Goal: Task Accomplishment & Management: Manage account settings

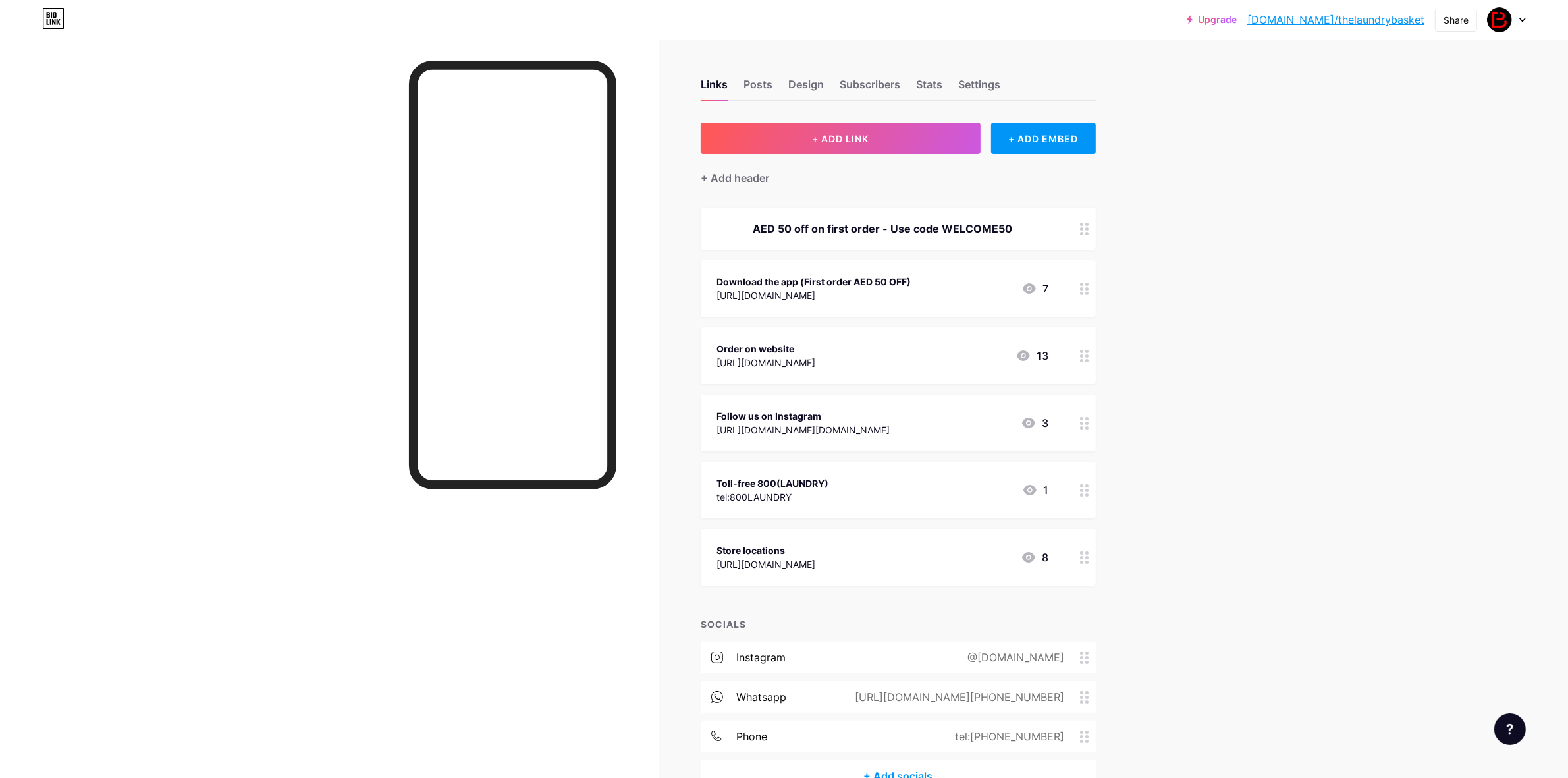
click at [963, 284] on div "Download the app (First order AED 50 OFF) [URL][DOMAIN_NAME] 7" at bounding box center [883, 288] width 332 height 30
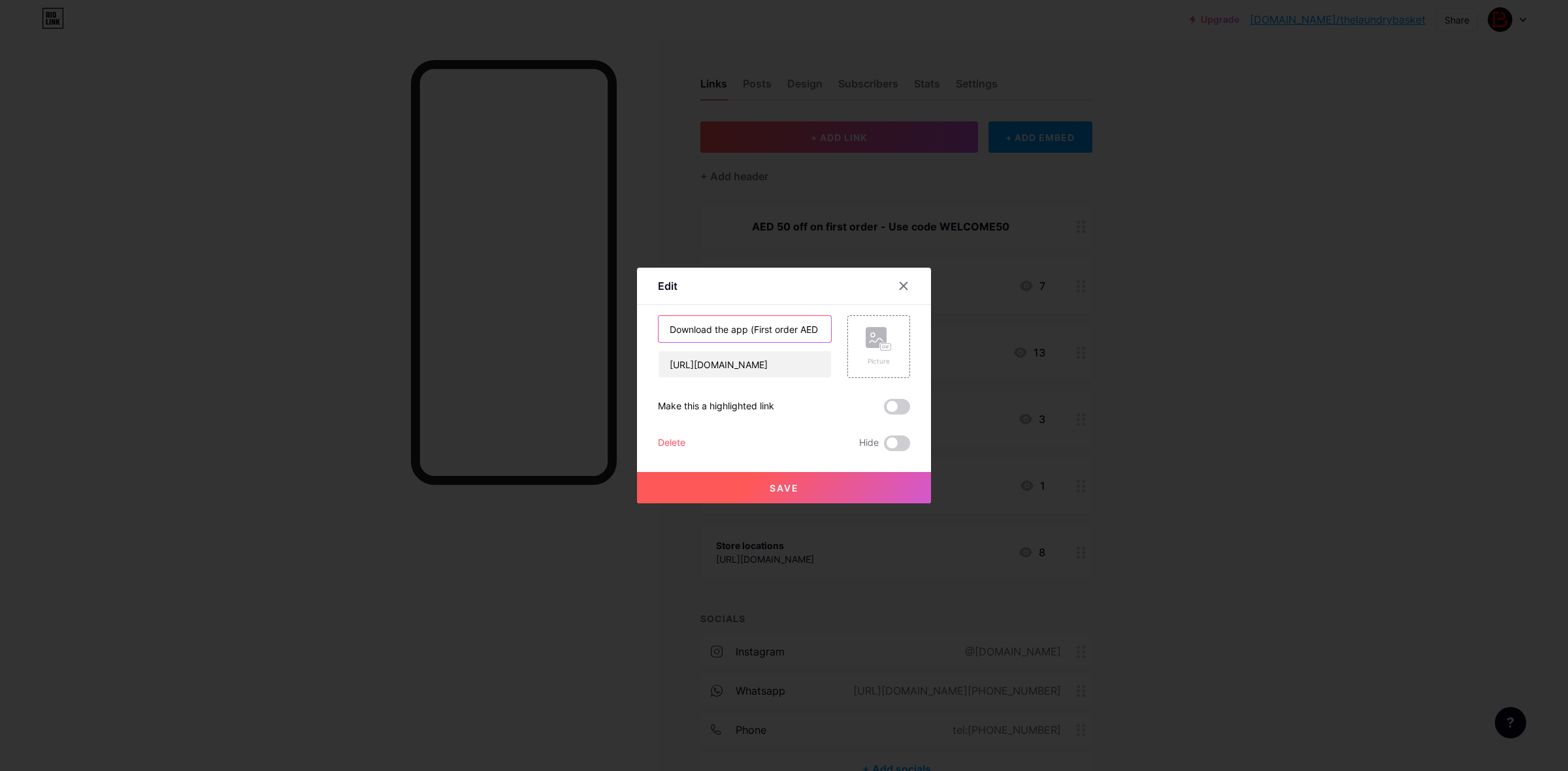
scroll to position [0, 38]
drag, startPoint x: 748, startPoint y: 328, endPoint x: 951, endPoint y: 341, distance: 203.4
click at [951, 341] on div "Edit Content YouTube Play YouTube video without leaving your page. ADD Vimeo Pl…" at bounding box center [784, 385] width 1568 height 771
type input "Download the app"
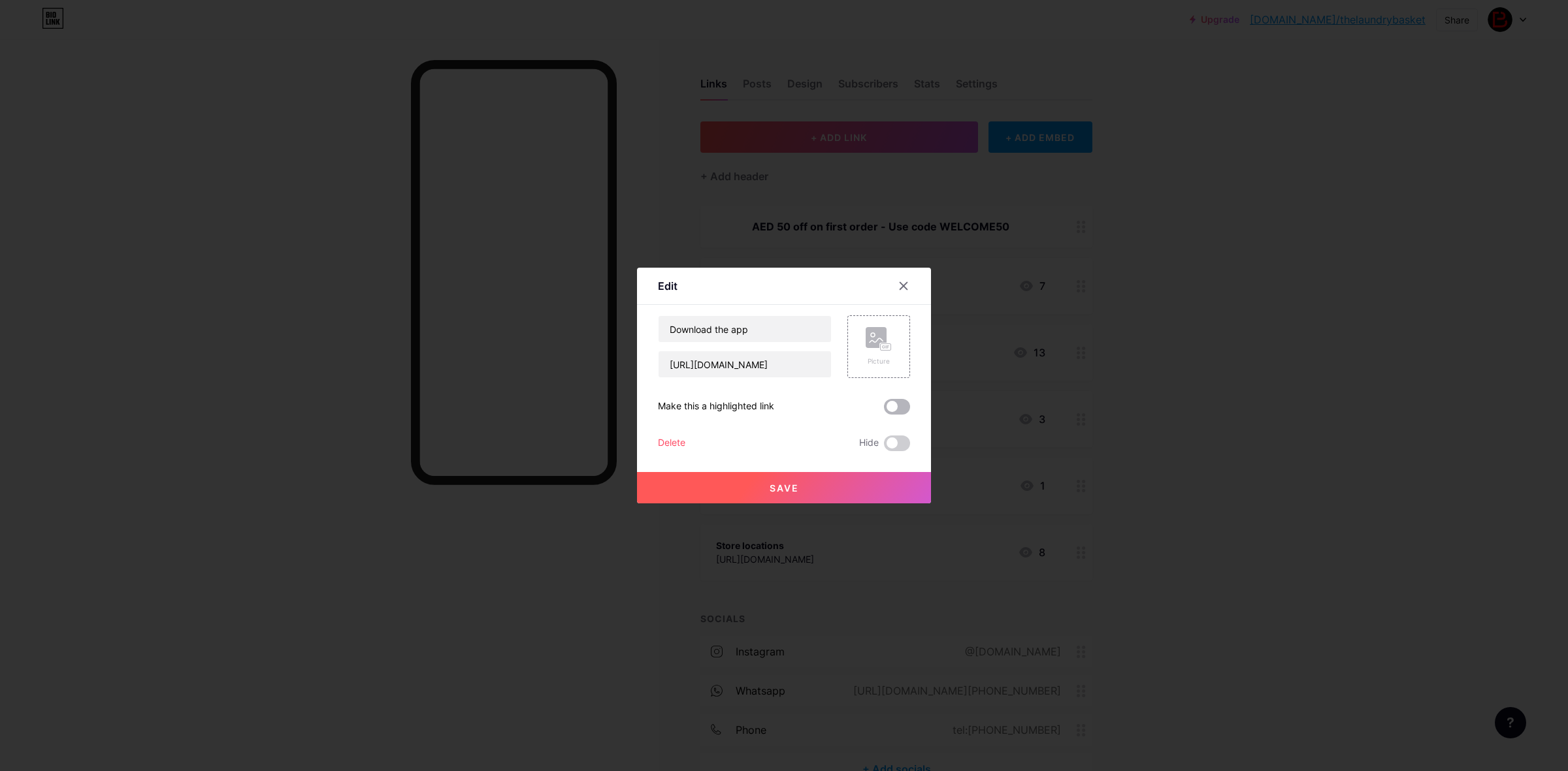
click at [903, 409] on span at bounding box center [897, 407] width 26 height 16
click at [884, 410] on input "checkbox" at bounding box center [884, 410] width 0 height 0
click at [810, 485] on button "Save" at bounding box center [783, 487] width 294 height 31
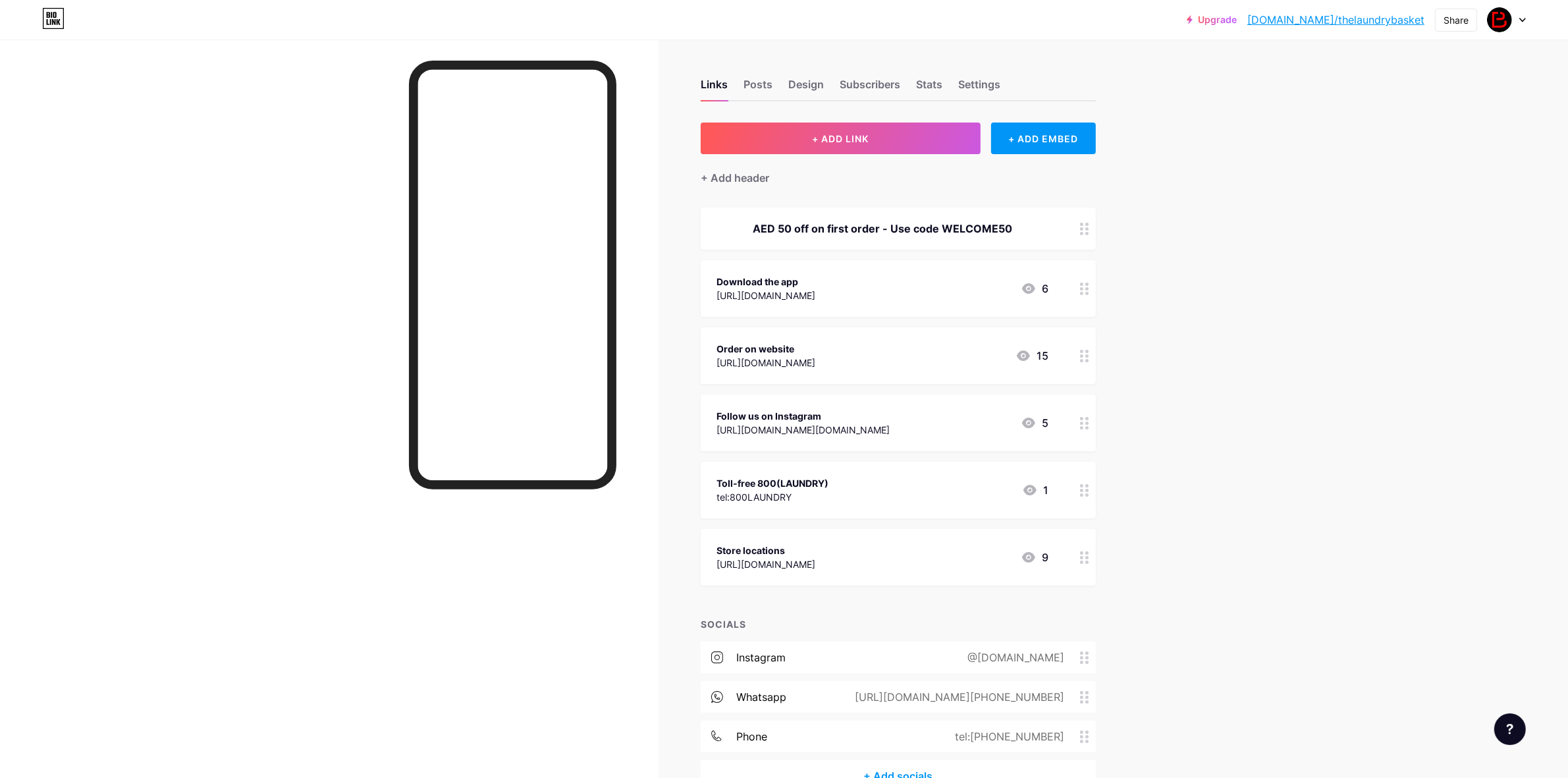
click at [917, 349] on div "Order on website [URL][DOMAIN_NAME] 15" at bounding box center [883, 355] width 332 height 30
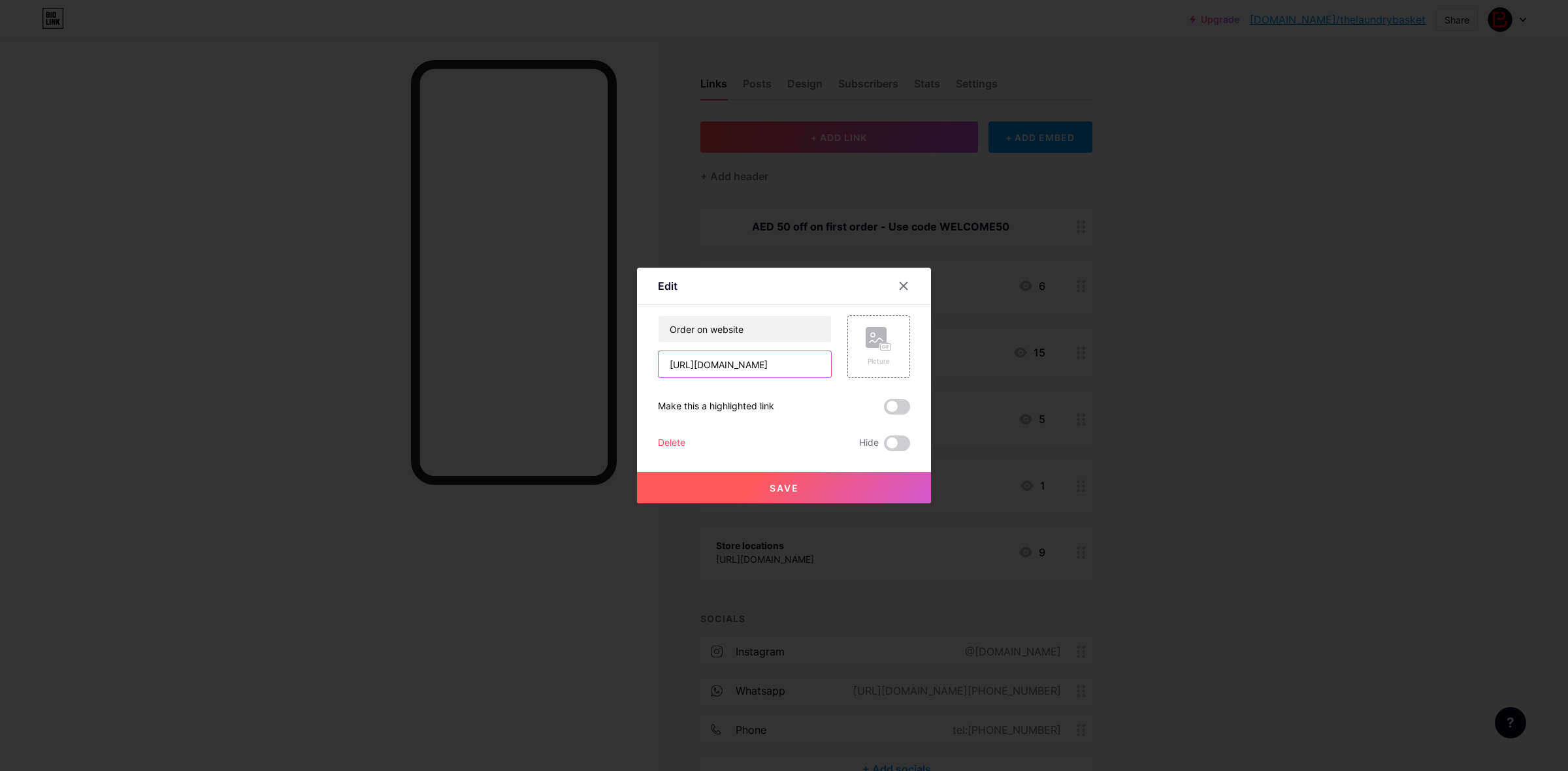
scroll to position [0, 4]
drag, startPoint x: 738, startPoint y: 361, endPoint x: 968, endPoint y: 376, distance: 230.5
click at [968, 376] on div "Edit Content YouTube Play YouTube video without leaving your page. ADD Vimeo Pl…" at bounding box center [784, 385] width 1568 height 771
click at [773, 373] on input "[URL][DOMAIN_NAME]" at bounding box center [745, 364] width 172 height 26
click at [817, 363] on input "[URL][DOMAIN_NAME]" at bounding box center [745, 364] width 172 height 26
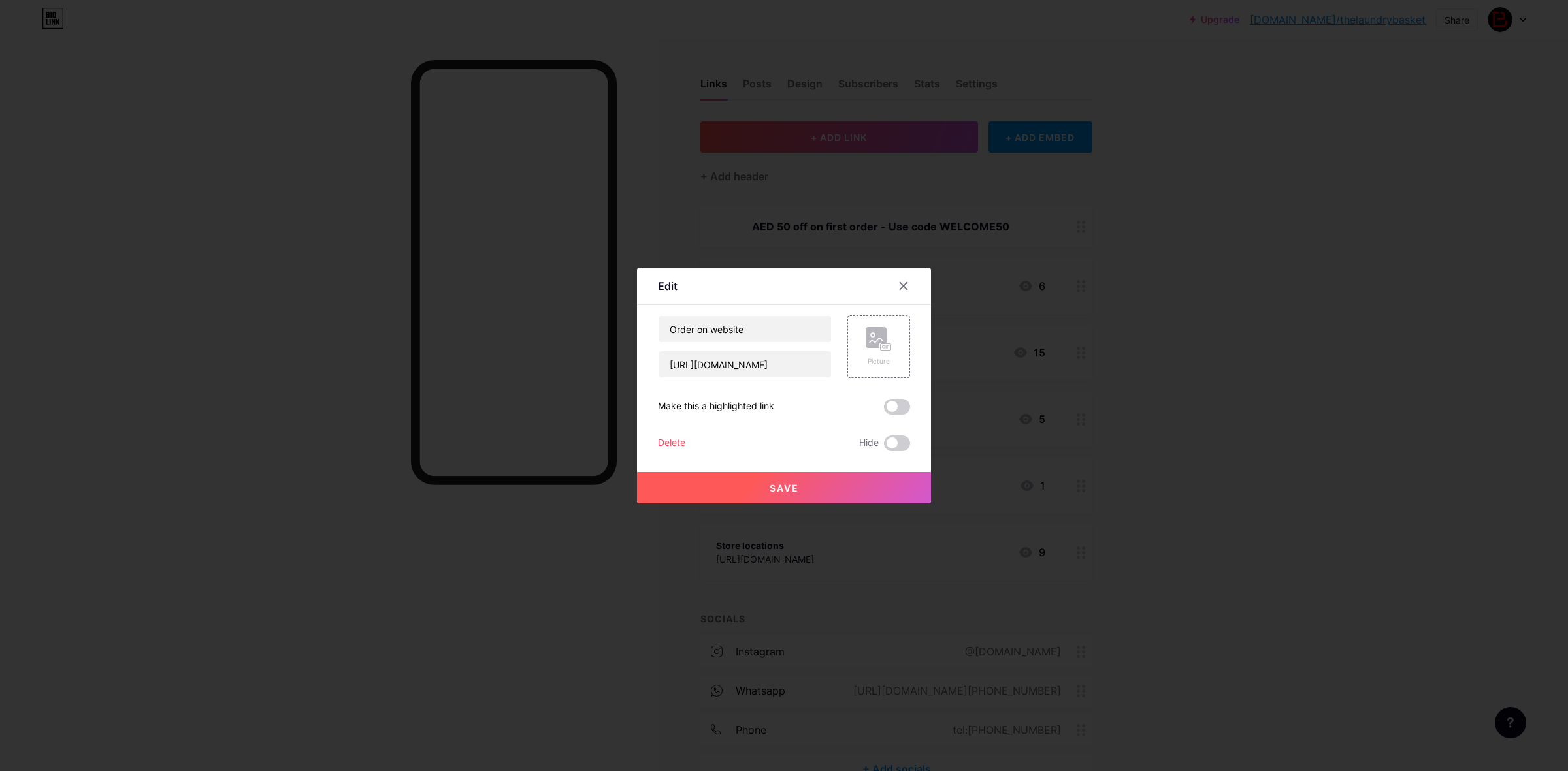
scroll to position [0, 0]
paste input "?utm_source=qr&utm_term=bio#/"
type input "[URL][DOMAIN_NAME]"
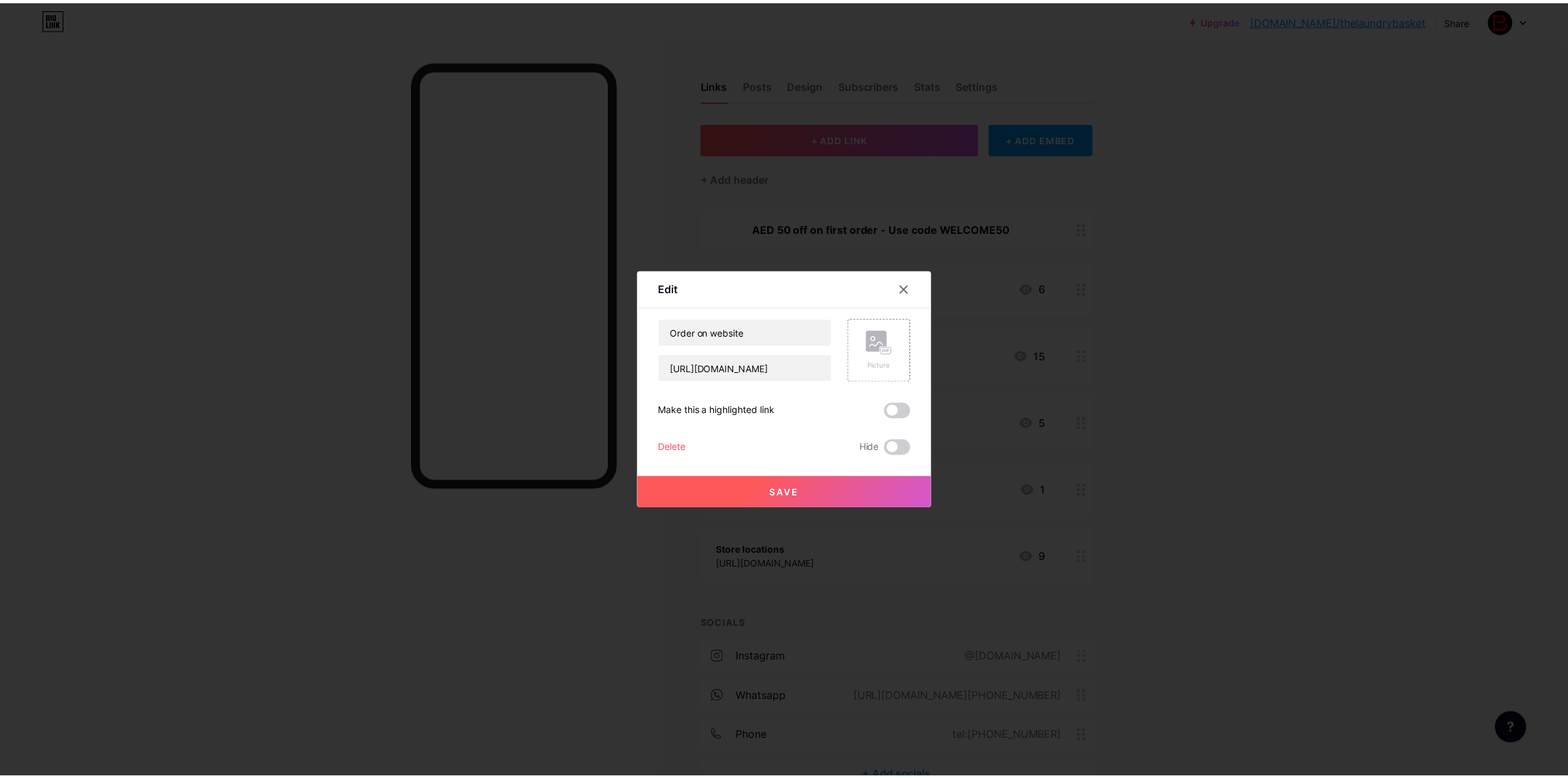
scroll to position [0, 0]
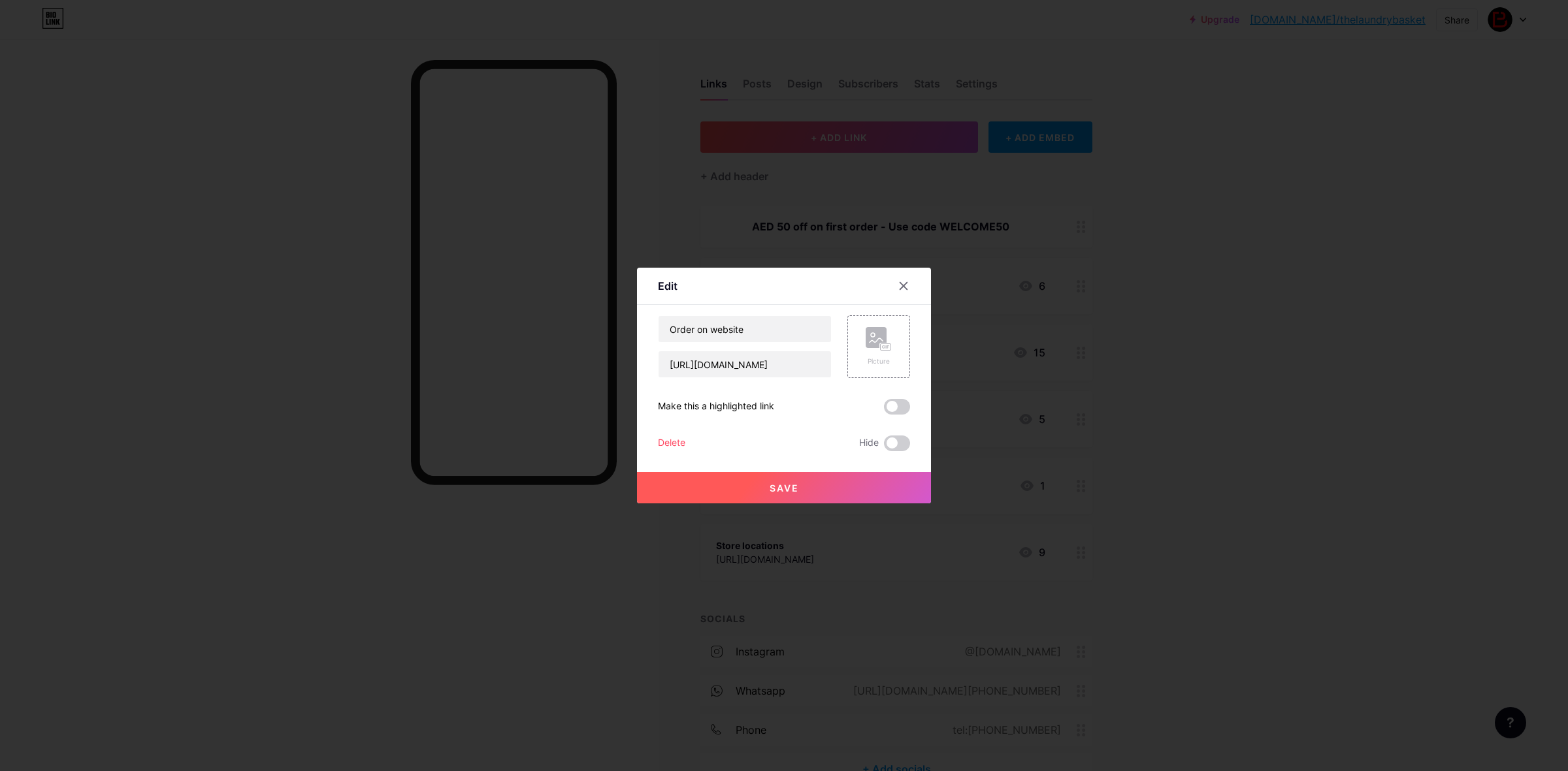
click at [818, 489] on button "Save" at bounding box center [783, 487] width 294 height 31
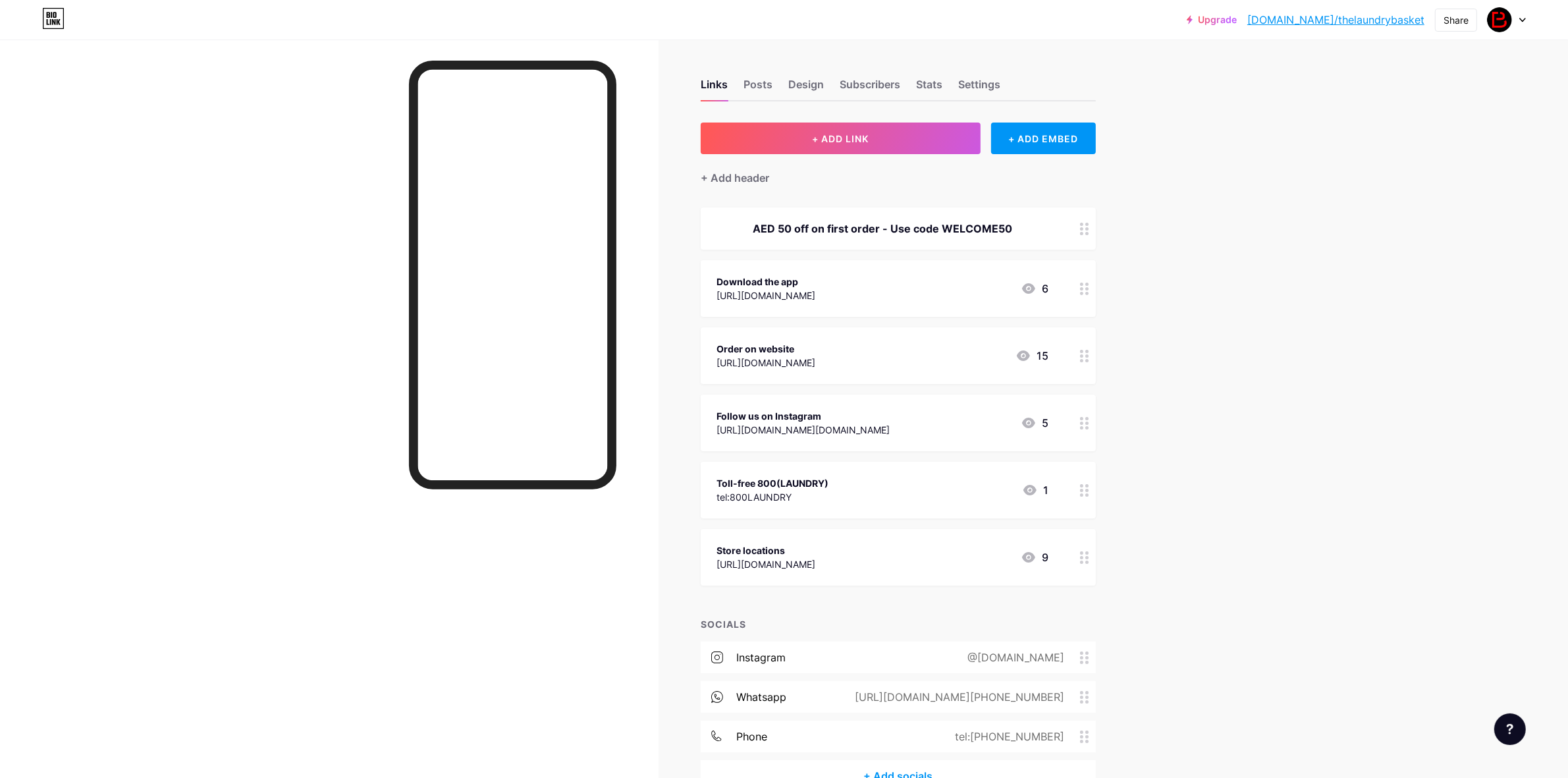
click at [1008, 692] on div "[URL][DOMAIN_NAME][PHONE_NUMBER]" at bounding box center [957, 697] width 246 height 16
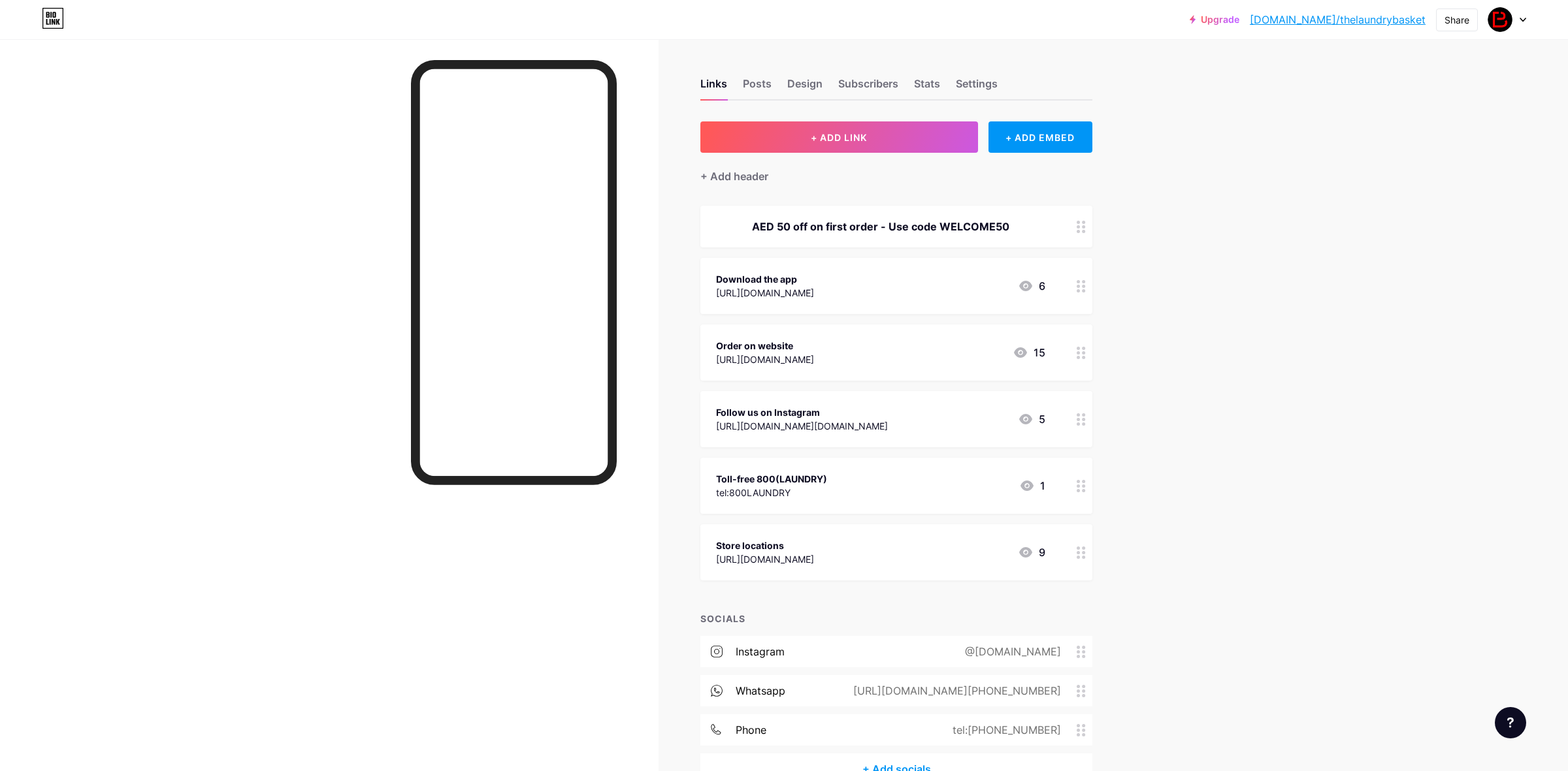
click at [760, 379] on input "[PHONE_NUMBER]" at bounding box center [784, 383] width 235 height 22
drag, startPoint x: 746, startPoint y: 379, endPoint x: 766, endPoint y: 379, distance: 20.0
click at [700, 379] on input "[PHONE_NUMBER]" at bounding box center [784, 383] width 235 height 22
click at [793, 382] on input "+971554800305" at bounding box center [784, 383] width 235 height 22
drag, startPoint x: 753, startPoint y: 382, endPoint x: 688, endPoint y: 382, distance: 65.0
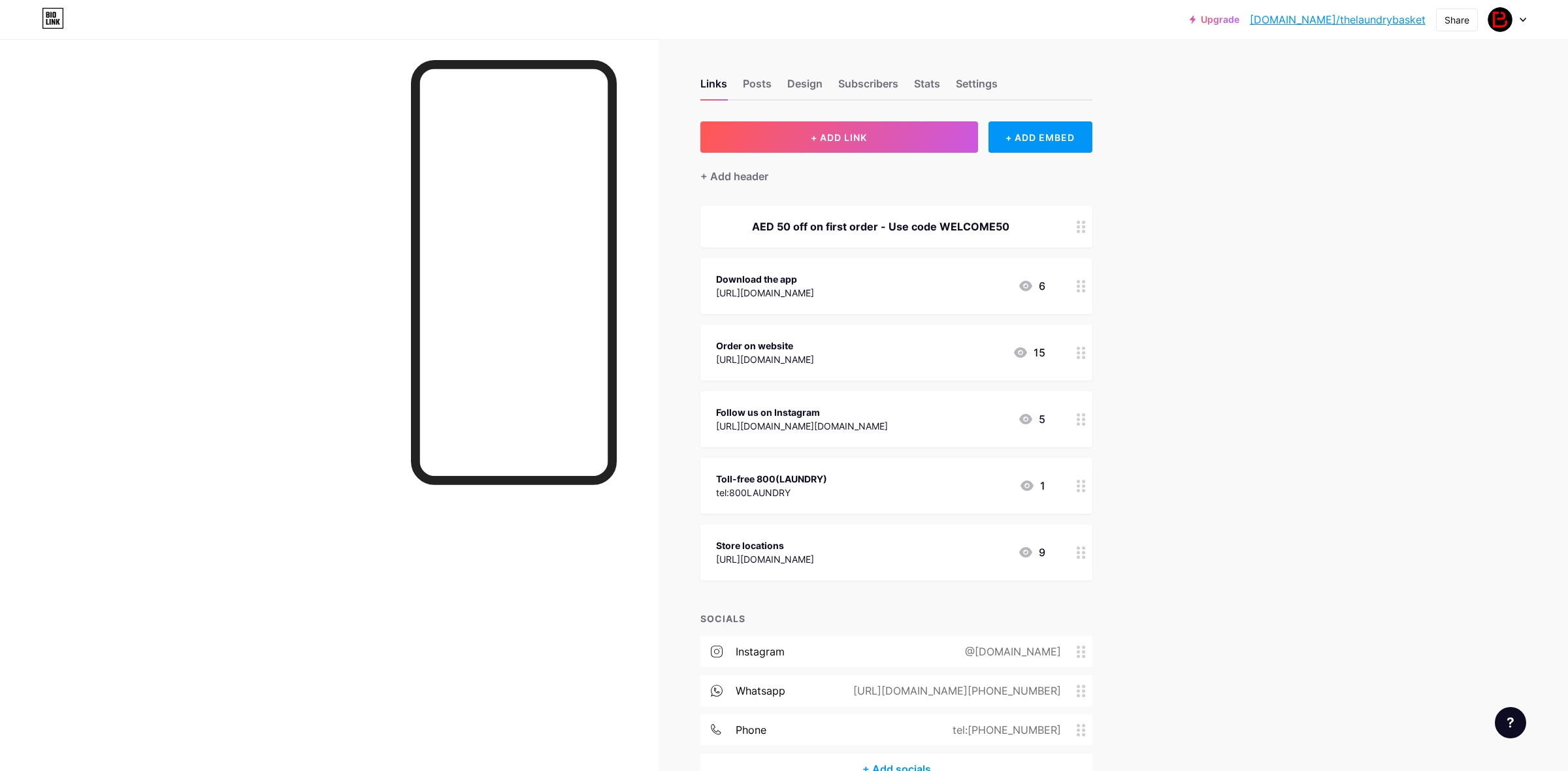
click at [688, 382] on input "+971554800305" at bounding box center [784, 383] width 235 height 22
click at [761, 392] on input "+971554800305" at bounding box center [784, 383] width 235 height 22
paste input "https://wa.me/9718005286379"
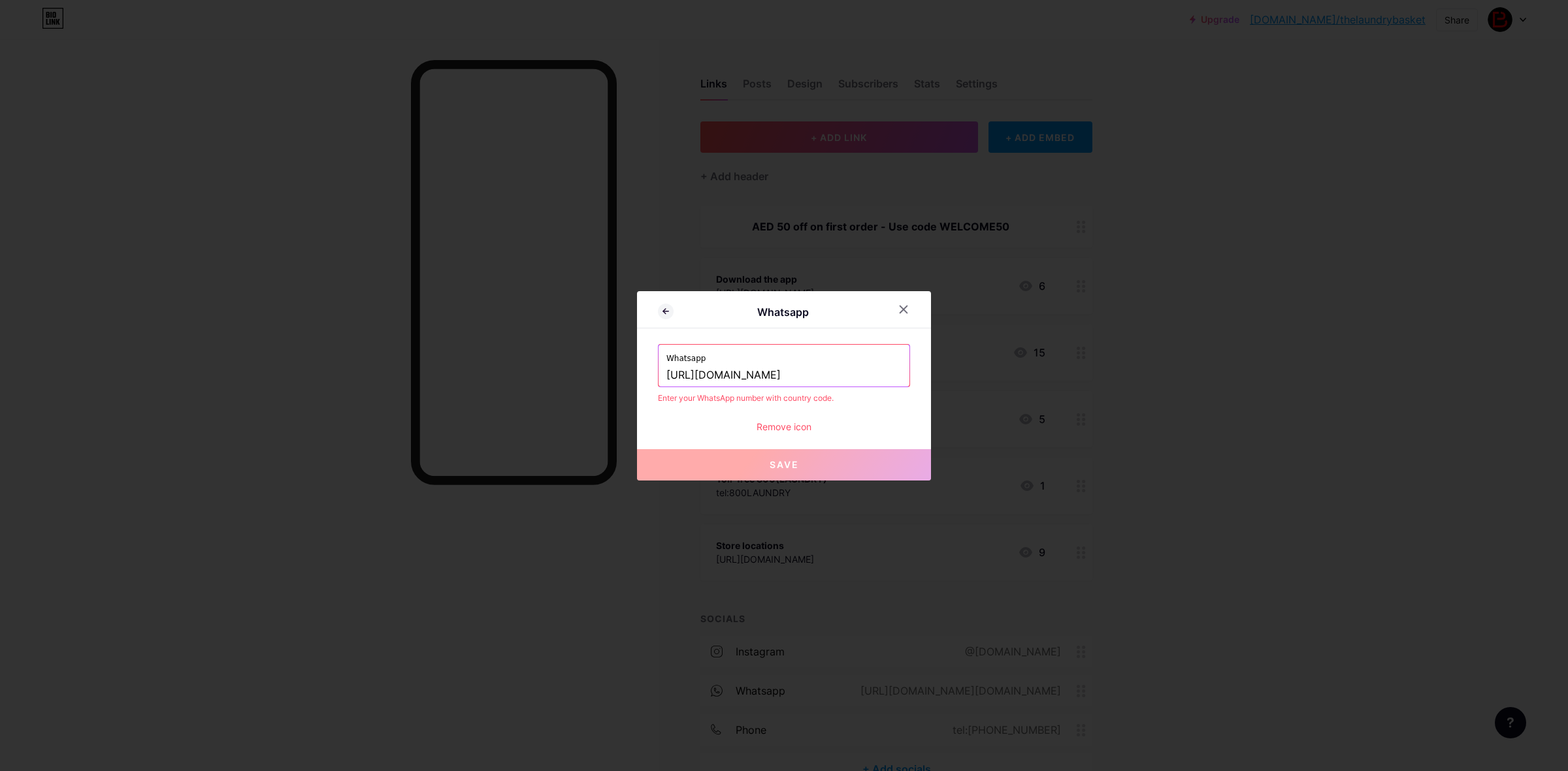
drag, startPoint x: 739, startPoint y: 373, endPoint x: 559, endPoint y: 377, distance: 180.0
click at [558, 379] on div "Whatsapp Whatsapp https://wa.me/9718005286379 Enter your WhatsApp number with c…" at bounding box center [784, 385] width 1568 height 771
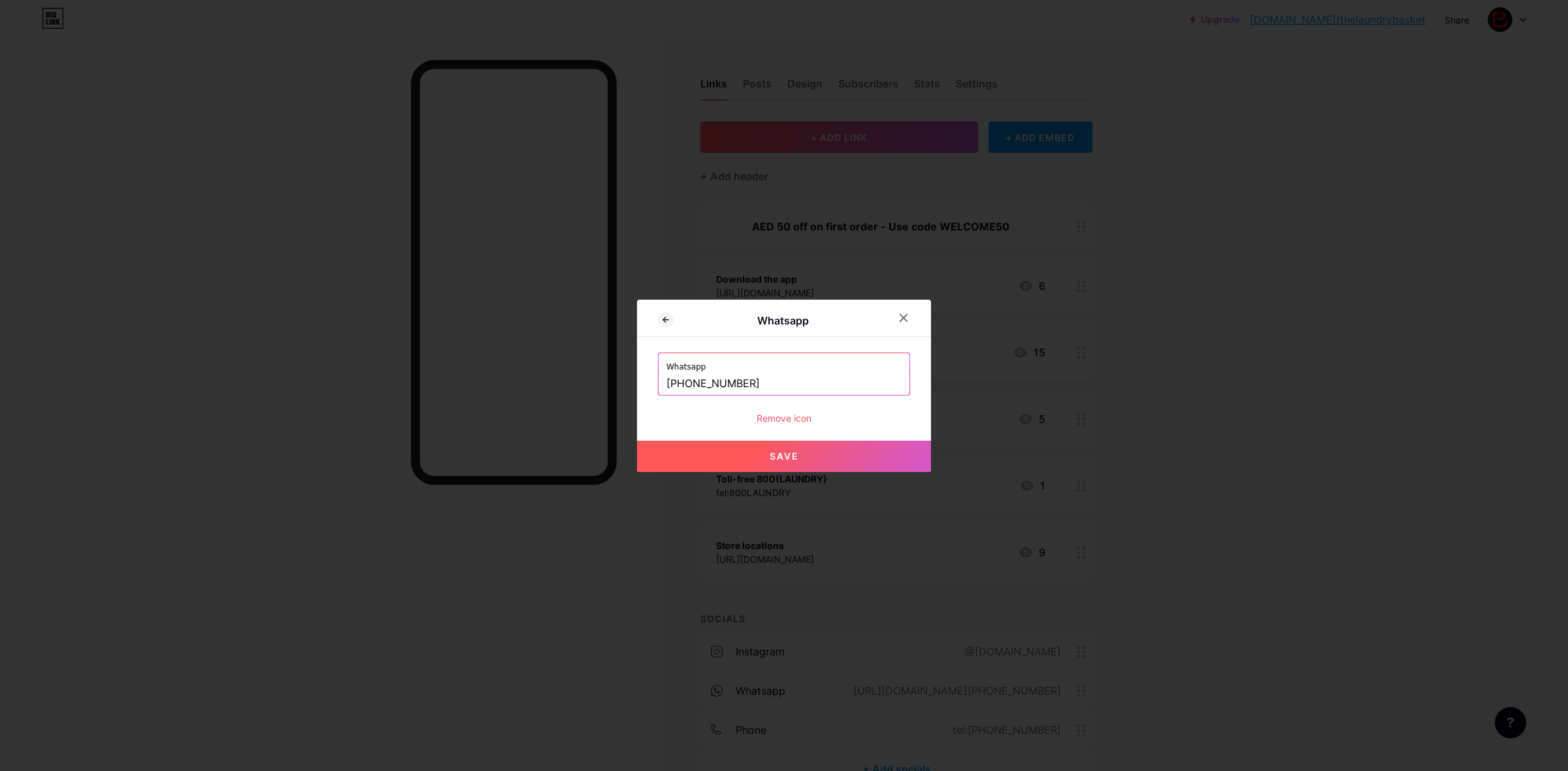
click at [799, 455] on button "Save" at bounding box center [783, 456] width 294 height 31
type input "https://wa.me/+9718005286379"
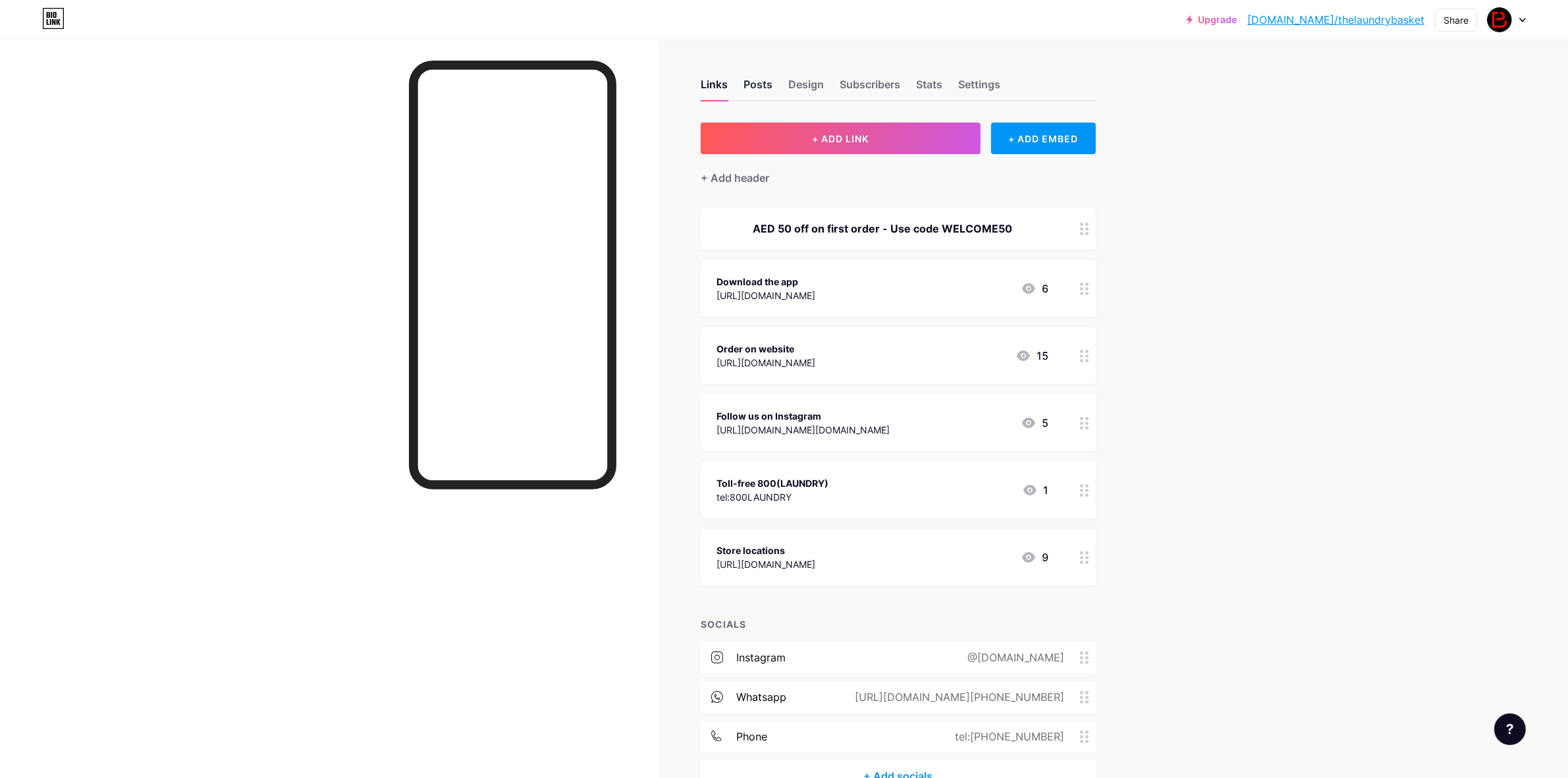
click at [759, 81] on div "Posts" at bounding box center [758, 88] width 29 height 23
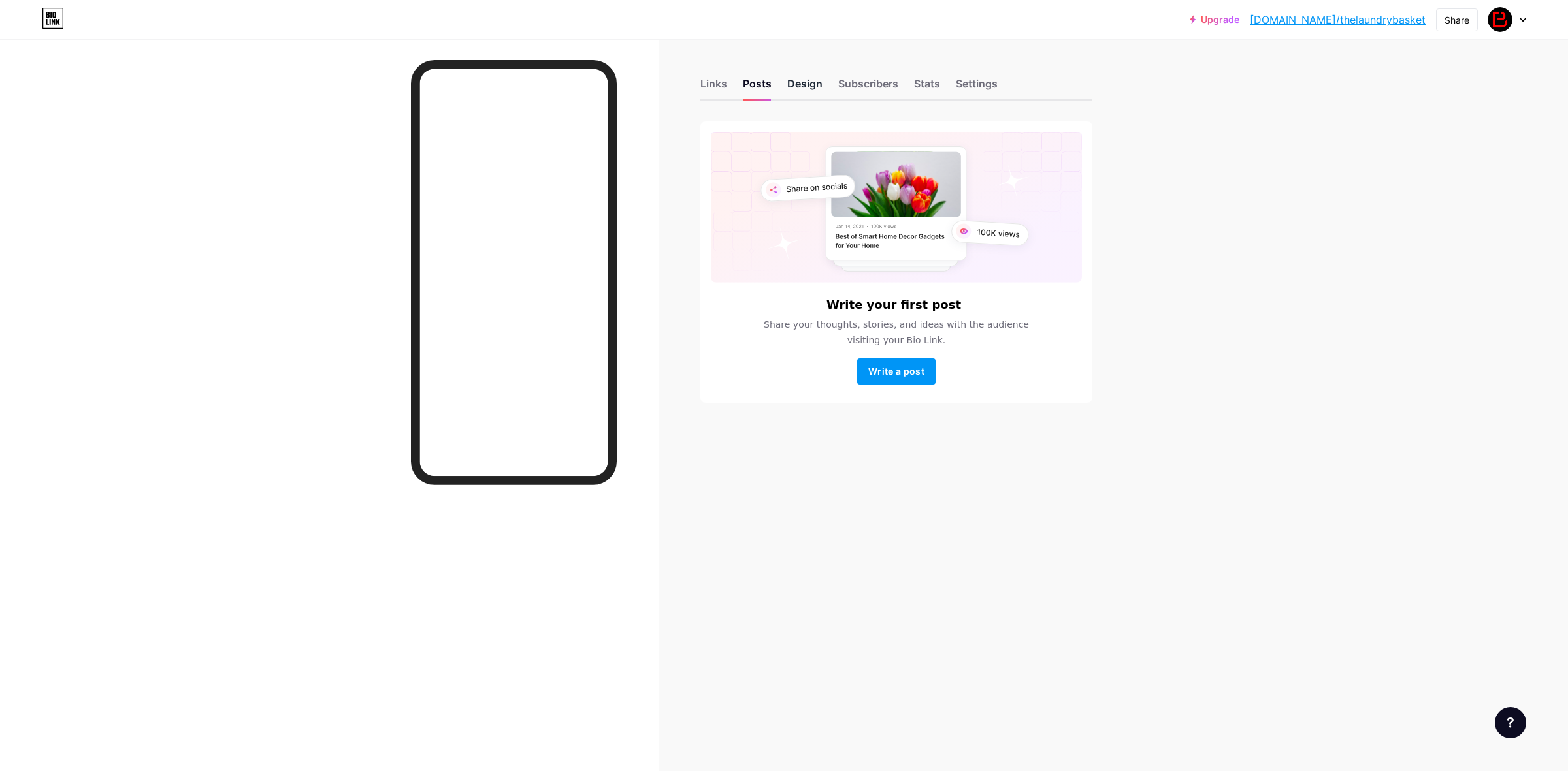
click at [807, 86] on div "Design" at bounding box center [805, 87] width 35 height 23
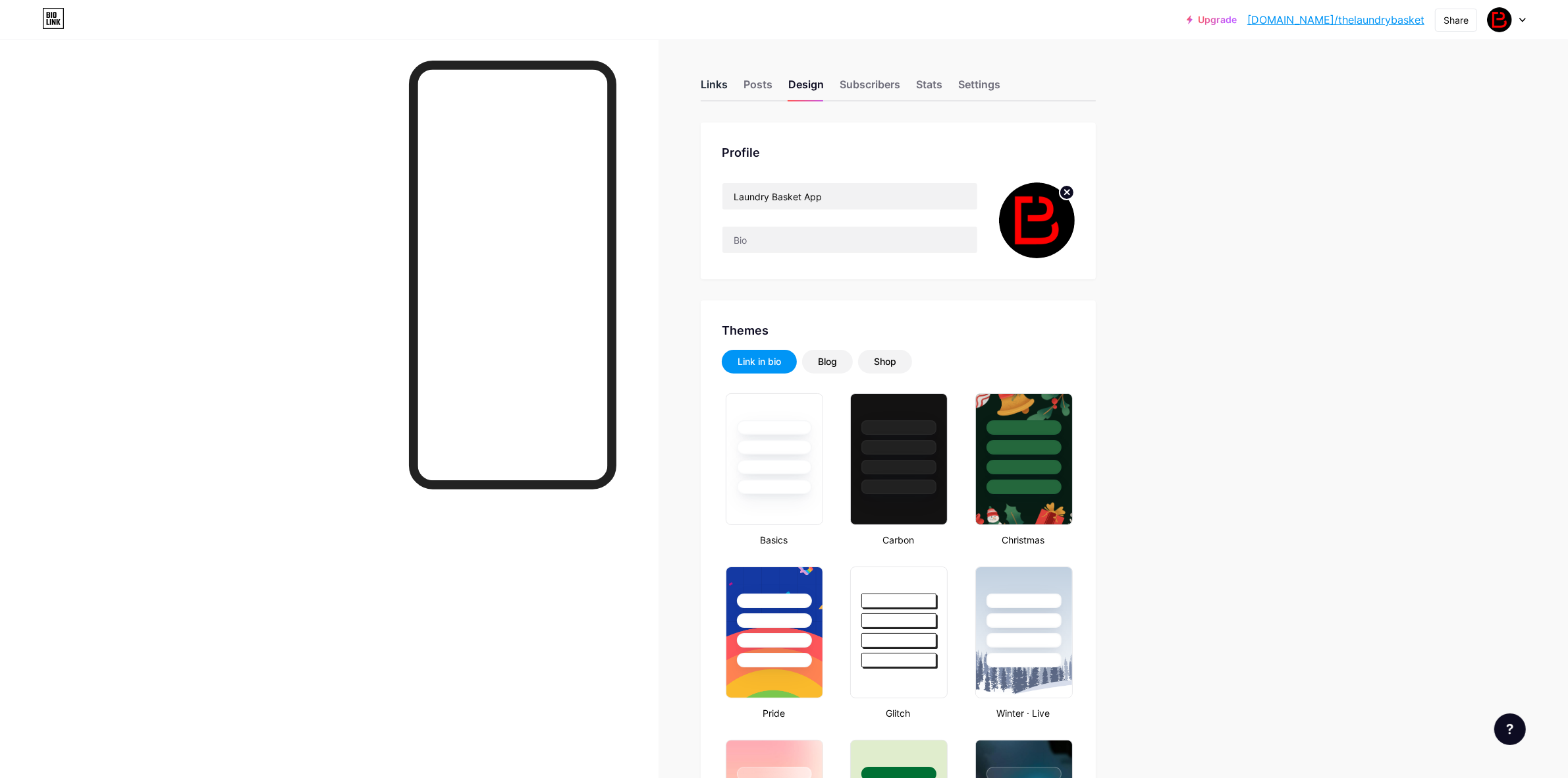
type input "#dddac9"
type input "#ffffff"
click at [715, 87] on div "Links" at bounding box center [714, 88] width 27 height 23
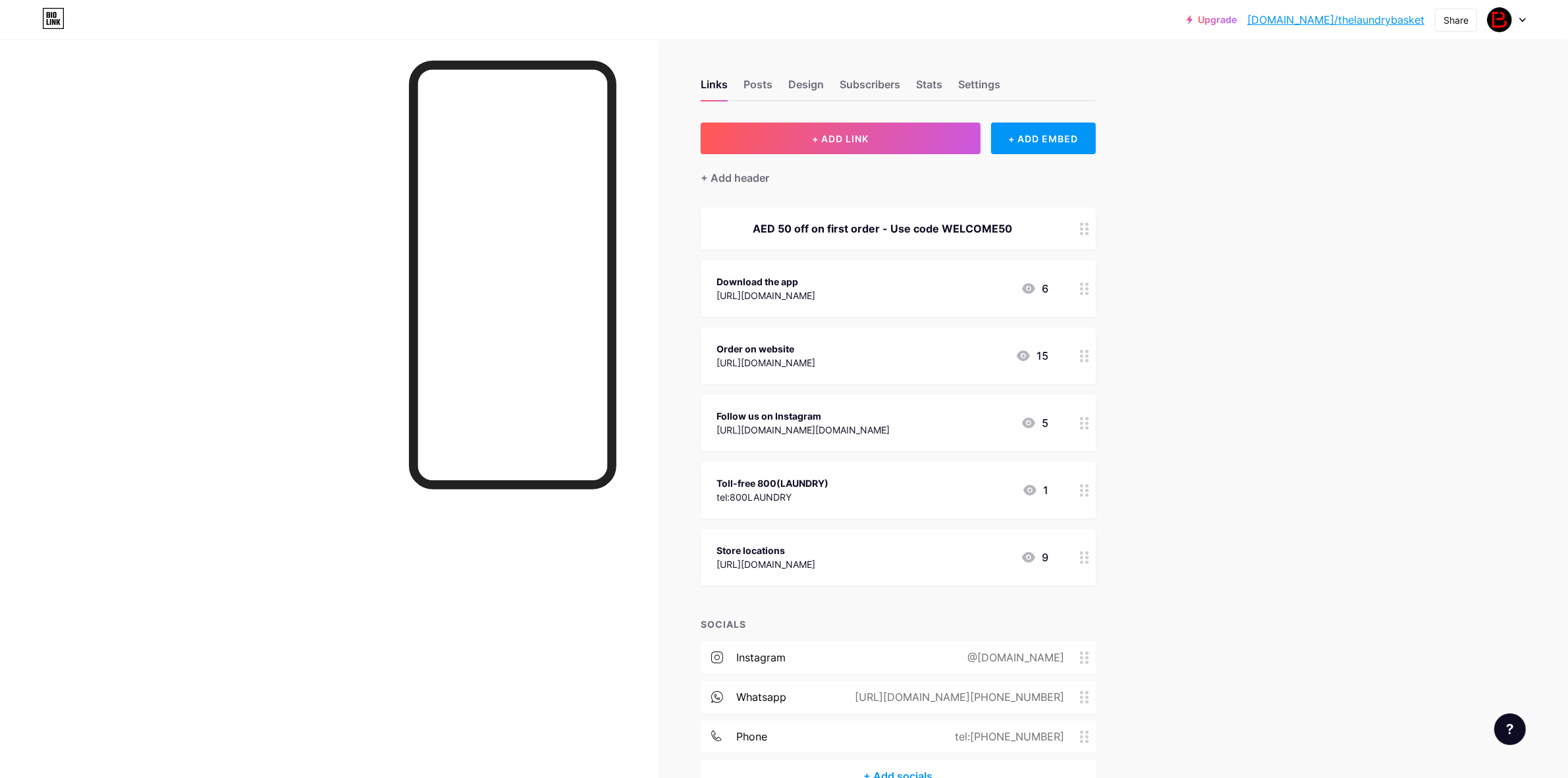
click at [936, 221] on div "AED 50 off on first order - Use code WELCOME50" at bounding box center [883, 229] width 332 height 16
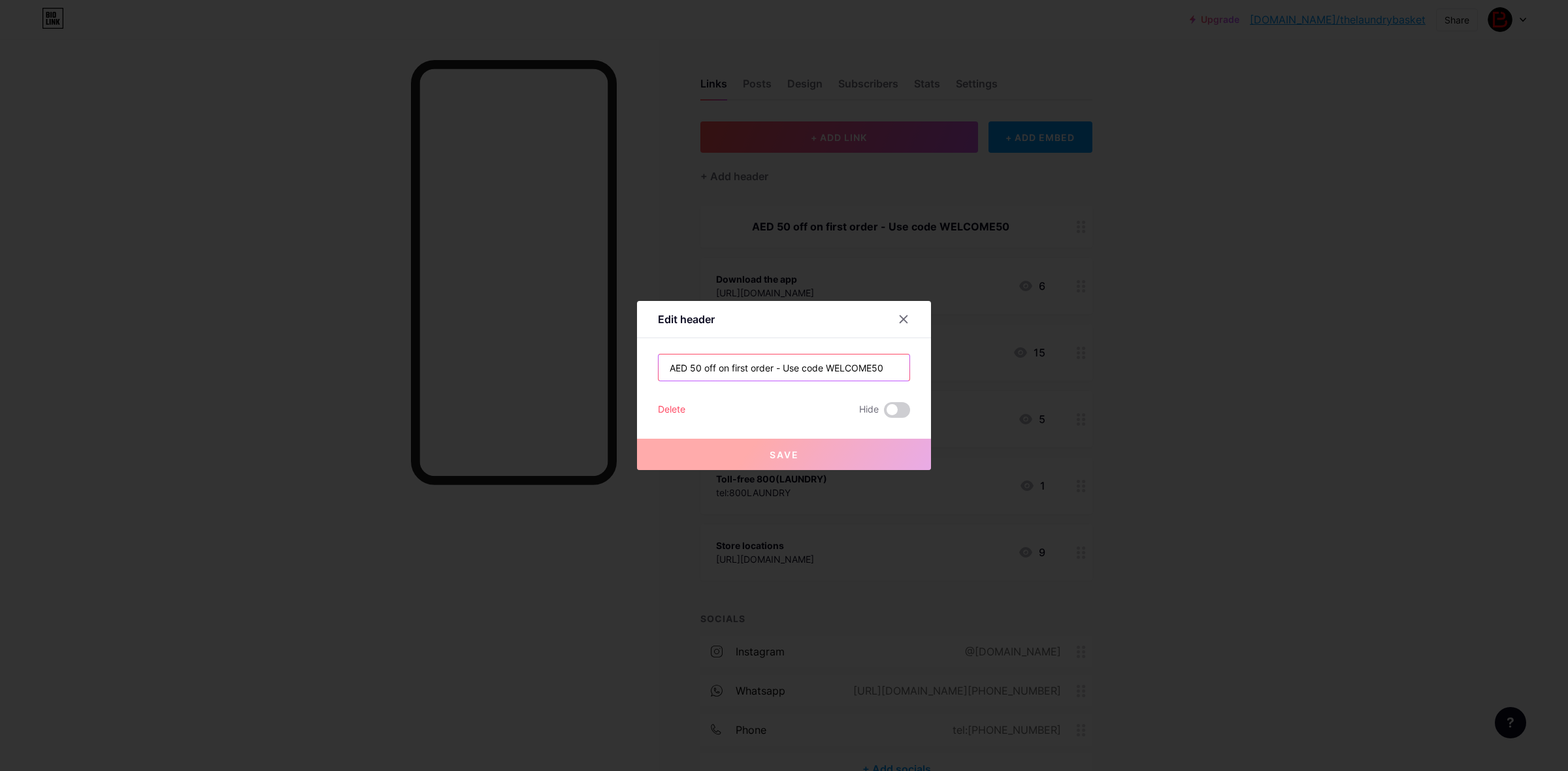
click at [828, 372] on input "AED 50 off on first order - Use code WELCOME50" at bounding box center [784, 367] width 251 height 26
drag, startPoint x: 909, startPoint y: 363, endPoint x: 690, endPoint y: 363, distance: 219.0
click at [690, 363] on div "AED 50 off on first order - Use code WELCOME50" at bounding box center [784, 367] width 252 height 27
drag, startPoint x: 662, startPoint y: 367, endPoint x: 689, endPoint y: 367, distance: 27.0
click at [665, 367] on input "AED 50 off on first order - Use code WELCOME50" at bounding box center [784, 367] width 251 height 26
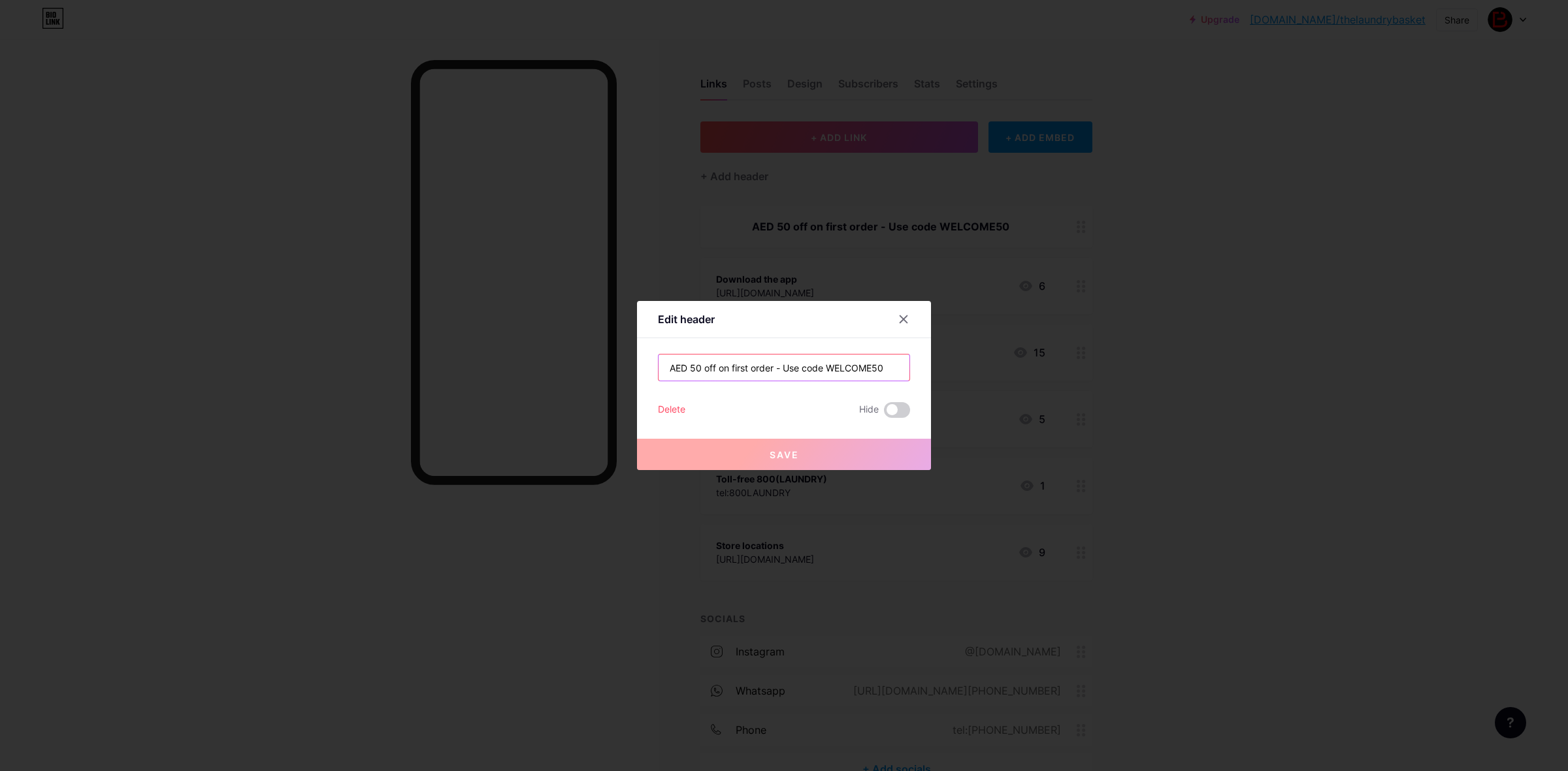
drag, startPoint x: 893, startPoint y: 369, endPoint x: 556, endPoint y: 359, distance: 337.1
click at [556, 359] on div "Edit header AED 50 off on first order - Use code WELCOME50 Delete Hide Save" at bounding box center [784, 385] width 1568 height 771
paste input "amless data experience"
click at [830, 367] on input "Download our app for a seamless data experience" at bounding box center [784, 367] width 251 height 26
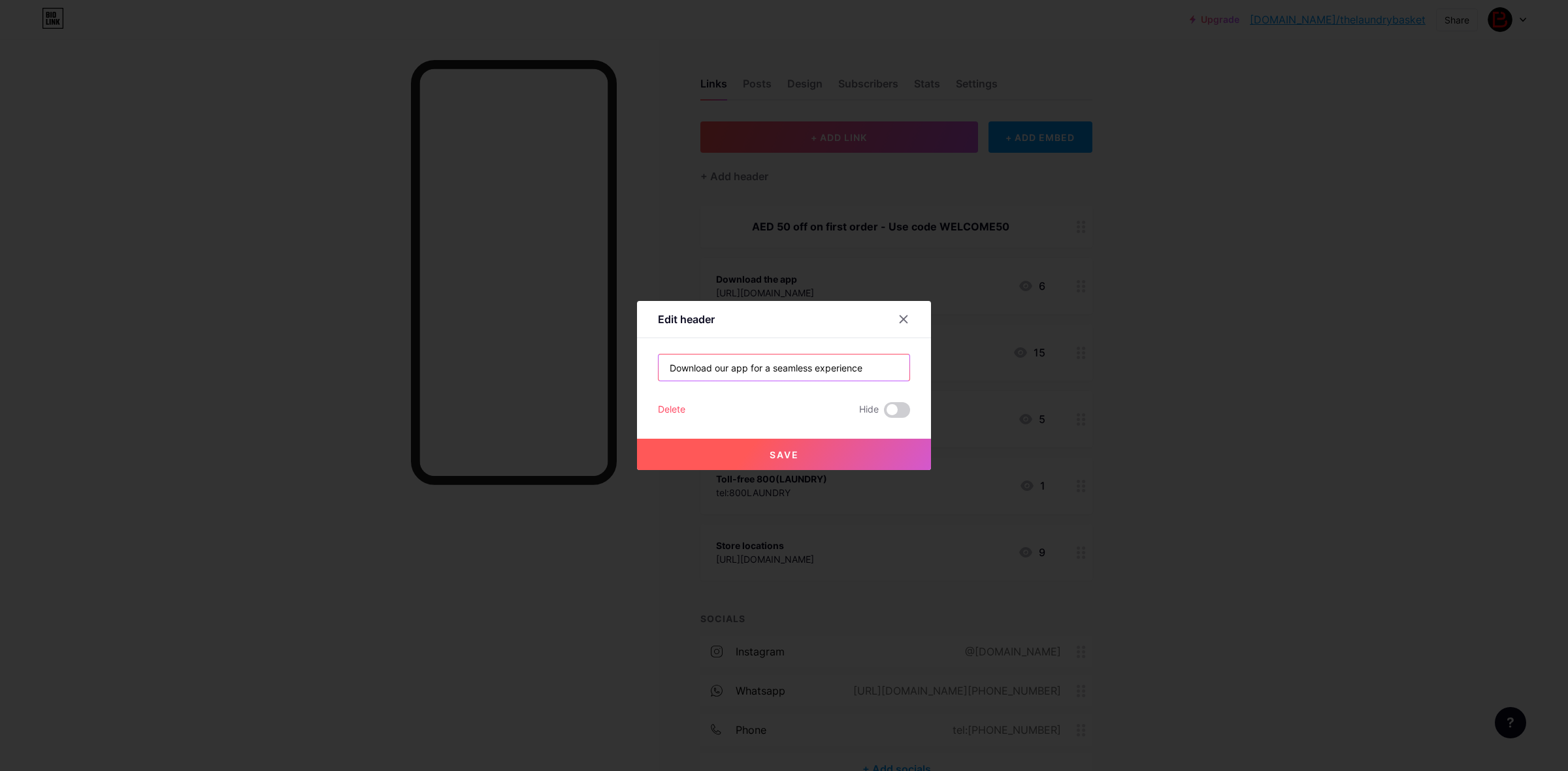
click at [903, 373] on input "Download our app for a seamless experience" at bounding box center [784, 367] width 251 height 26
type input "Download our app for a seamless experience."
click at [740, 461] on button "Save" at bounding box center [783, 454] width 294 height 31
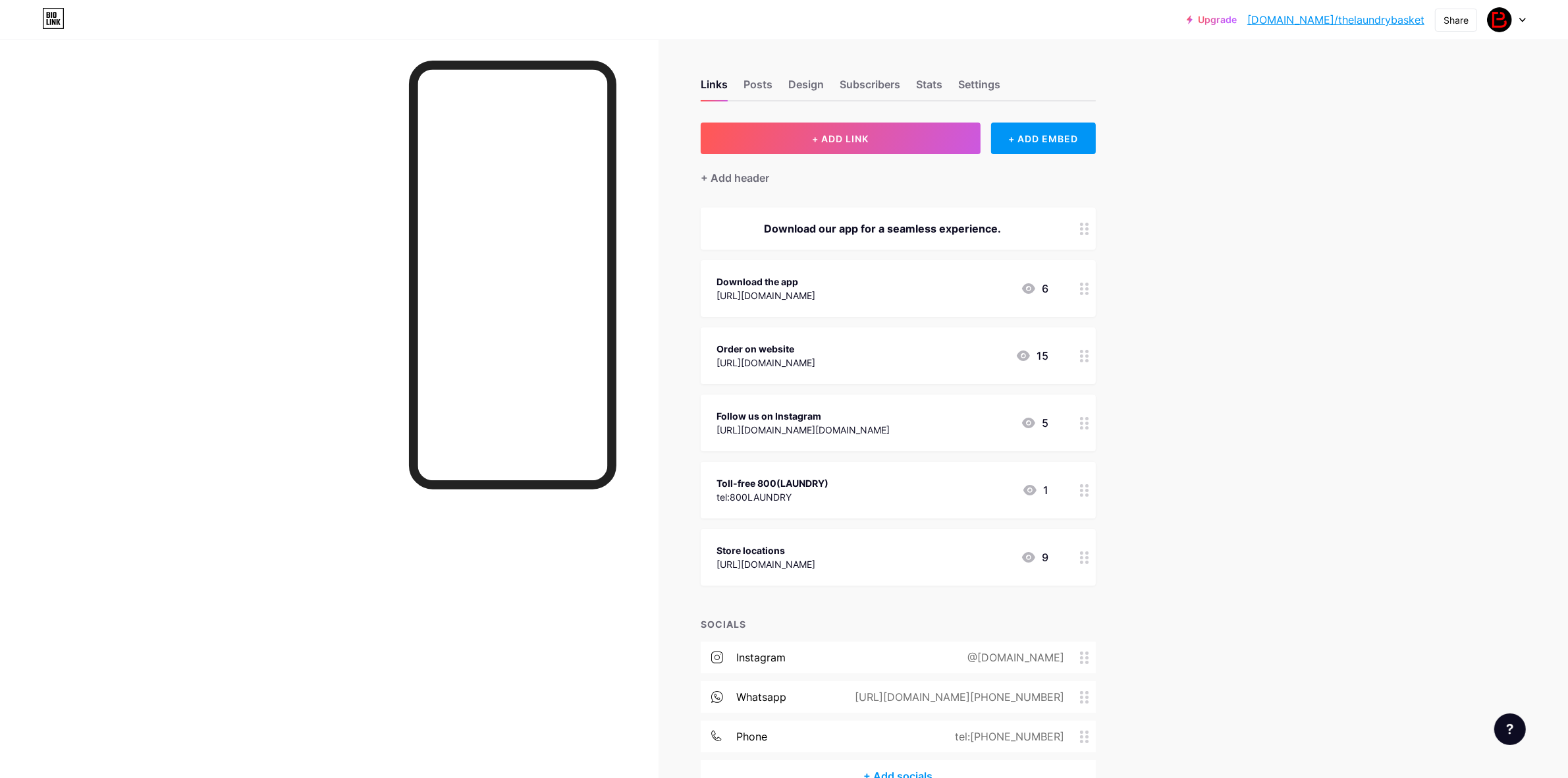
click at [748, 359] on div "https://thelaundrybasket.ae/book?utm_source=qr&utm_term=bio#/" at bounding box center [766, 363] width 99 height 14
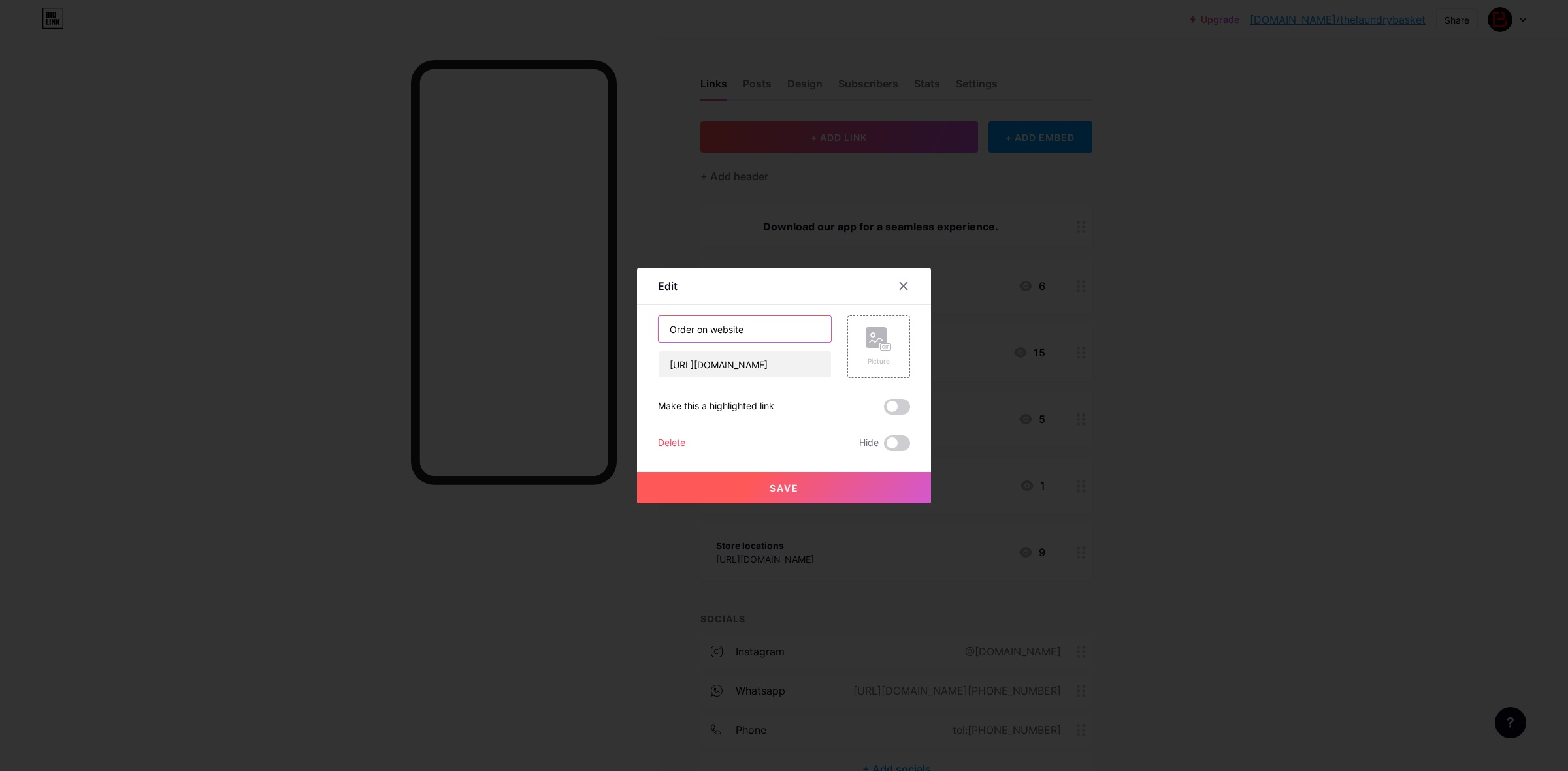
click at [677, 327] on input "Order on website" at bounding box center [745, 329] width 172 height 26
type input "Book on website"
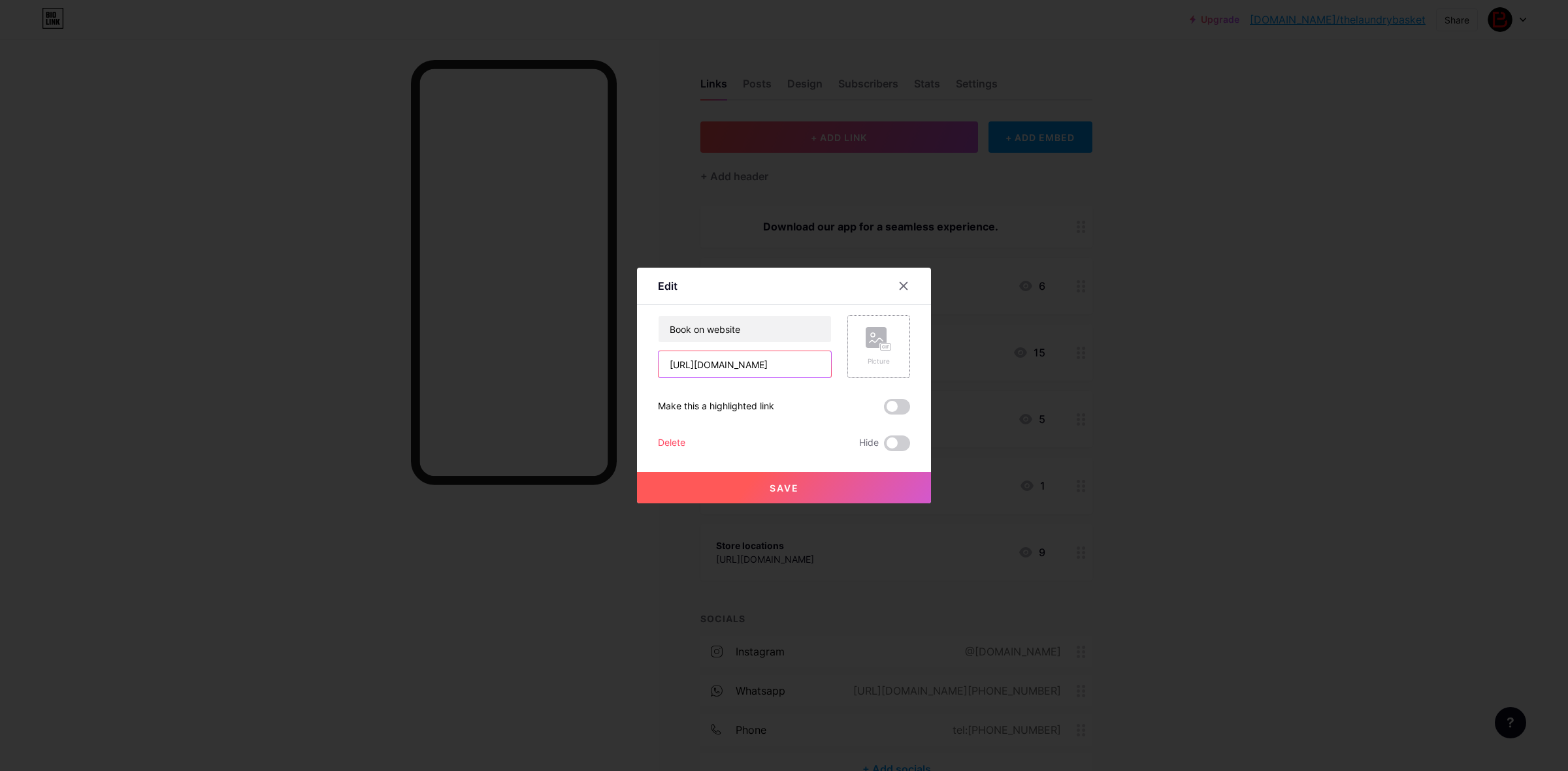
scroll to position [0, 139]
drag, startPoint x: 795, startPoint y: 368, endPoint x: 872, endPoint y: 375, distance: 77.3
click at [872, 375] on div "Book on website https://thelaundrybasket.ae/book?utm_source=qr&utm_term=bio#/ P…" at bounding box center [784, 347] width 252 height 63
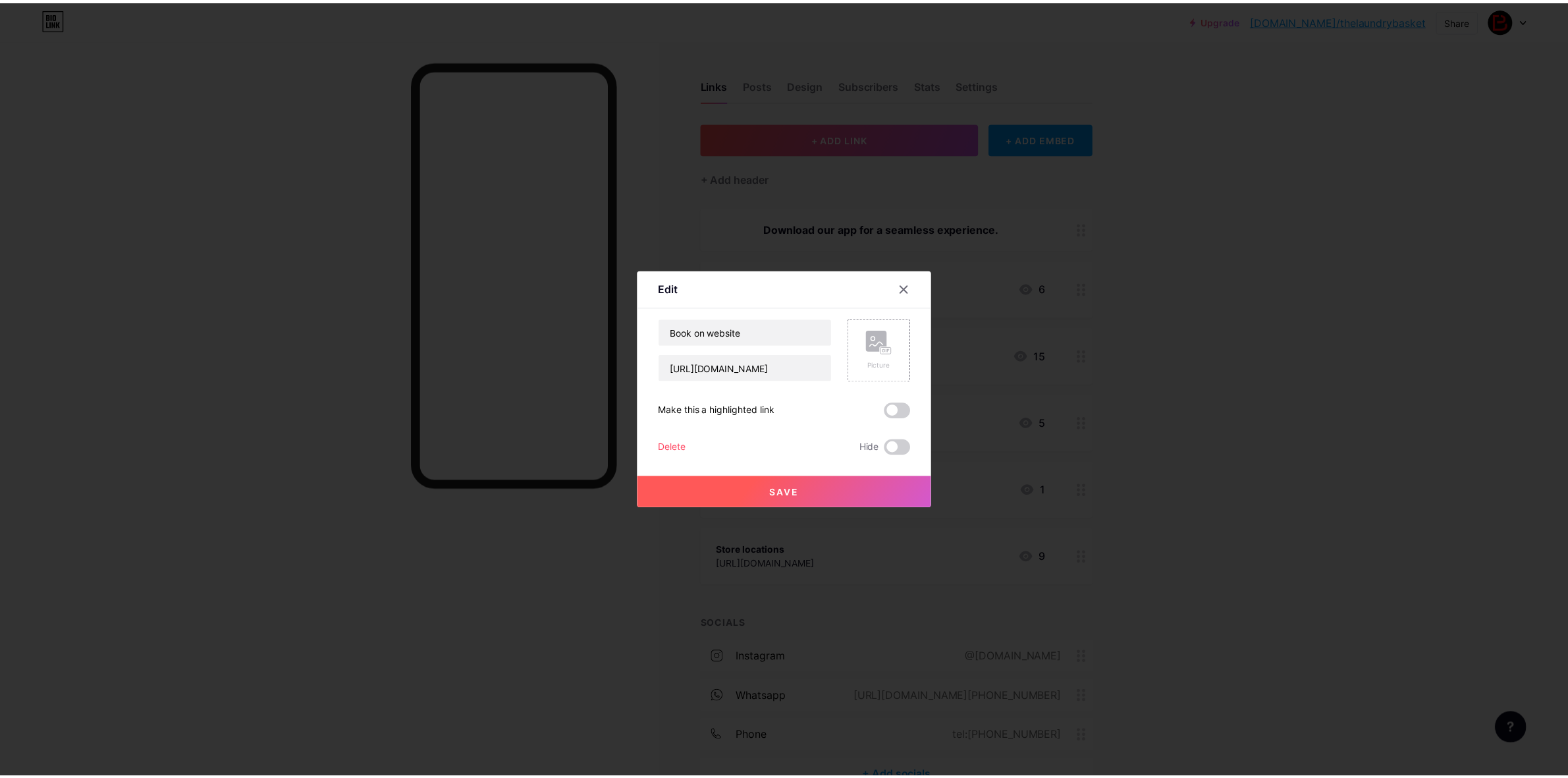
scroll to position [0, 0]
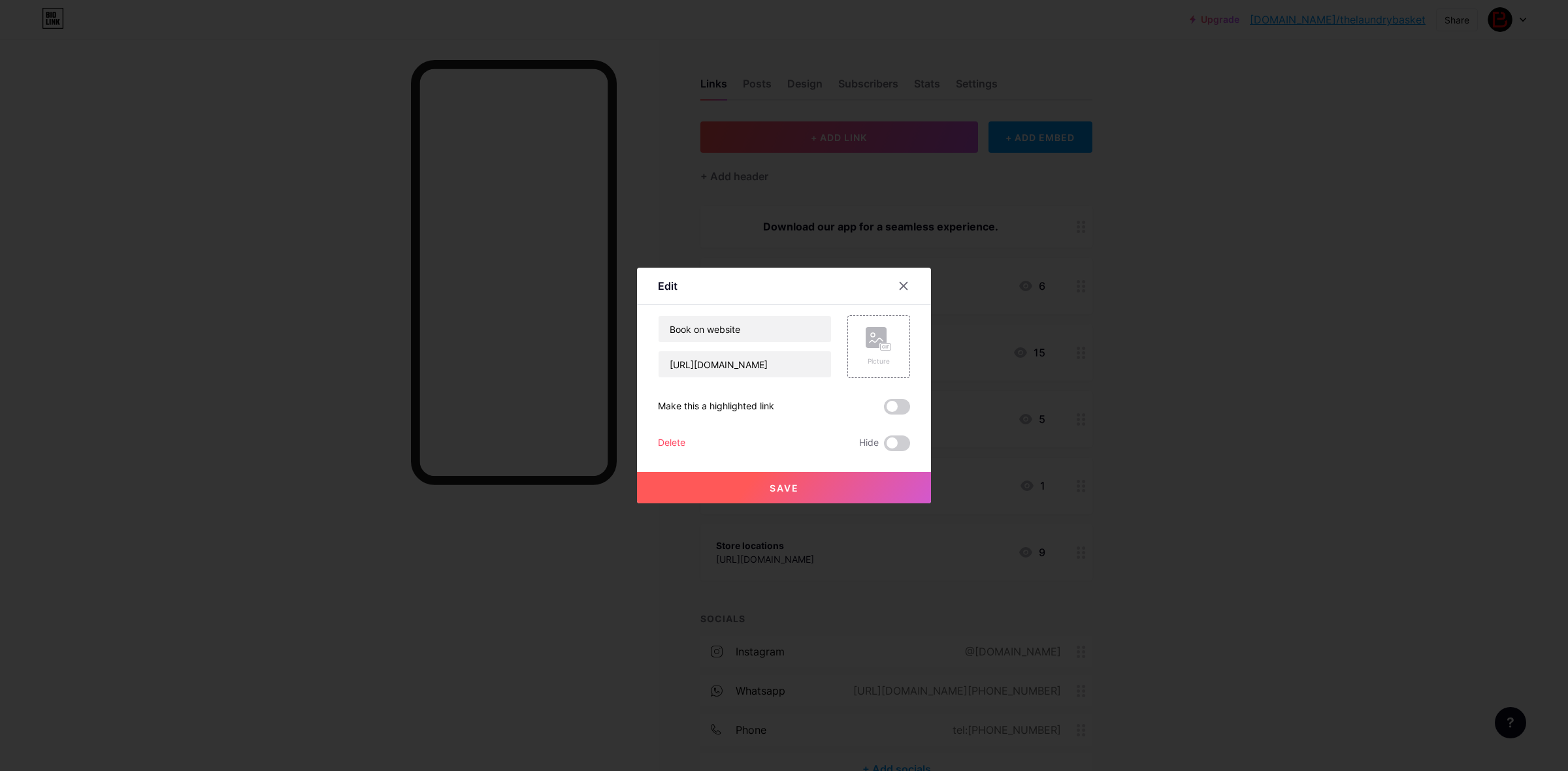
click at [802, 487] on button "Save" at bounding box center [783, 487] width 294 height 31
